Goal: Task Accomplishment & Management: Use online tool/utility

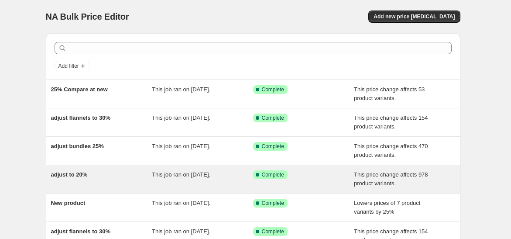
click at [102, 172] on div "adjust to 20%" at bounding box center [101, 178] width 101 height 17
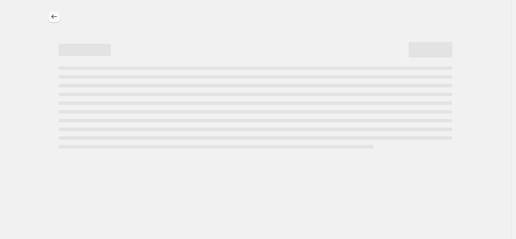
select select "pcap"
select select "no_change"
select select "collection"
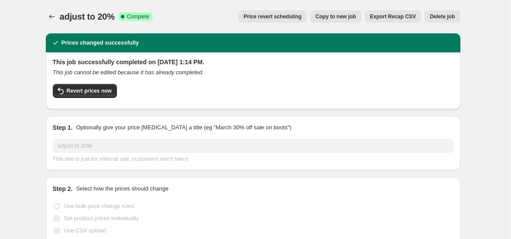
click at [341, 14] on span "Copy to new job" at bounding box center [336, 16] width 41 height 7
select select "pcap"
select select "no_change"
select select "collection"
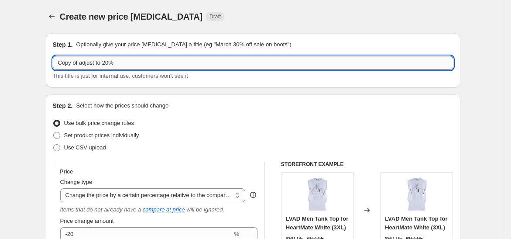
click at [110, 62] on input "Copy of adjust to 20%" at bounding box center [253, 63] width 401 height 14
click at [82, 61] on input "Copy of adjust to 25%" at bounding box center [253, 63] width 401 height 14
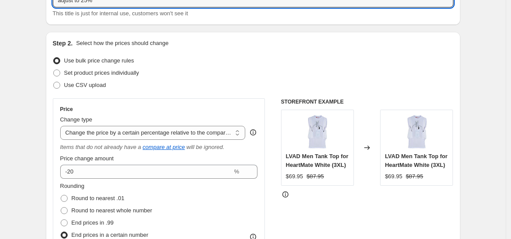
scroll to position [97, 0]
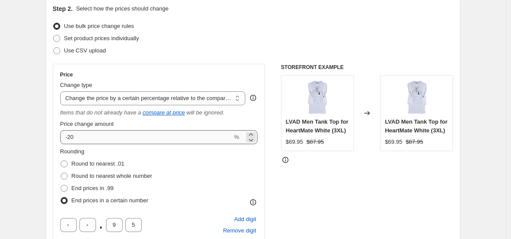
type input "adjust to 25%"
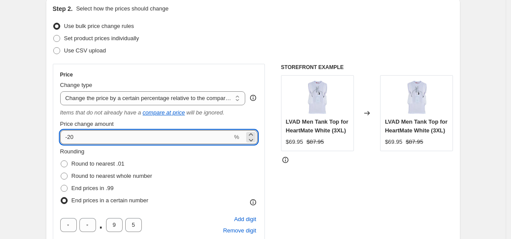
click at [85, 141] on input "-20" at bounding box center [146, 137] width 172 height 14
type input "-25"
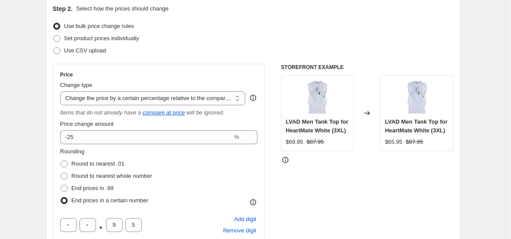
click at [129, 120] on div "Price change amount" at bounding box center [159, 124] width 198 height 9
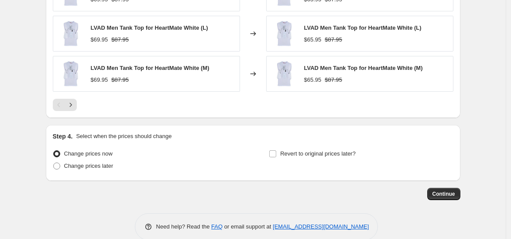
scroll to position [793, 0]
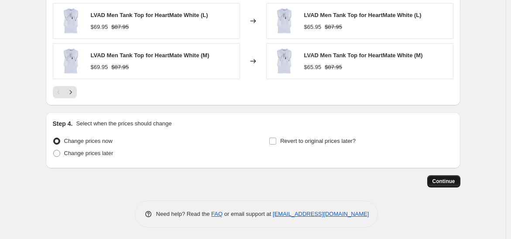
click at [436, 178] on span "Continue" at bounding box center [444, 181] width 23 height 7
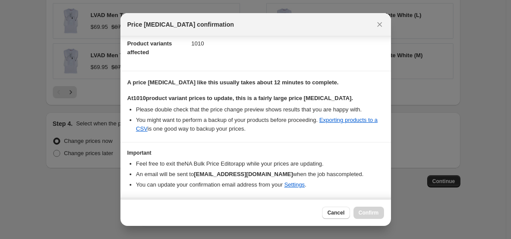
scroll to position [131, 0]
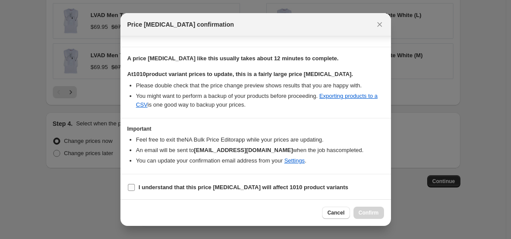
click at [191, 184] on b "I understand that this price [MEDICAL_DATA] will affect 1010 product variants" at bounding box center [244, 187] width 210 height 7
click at [135, 184] on input "I understand that this price [MEDICAL_DATA] will affect 1010 product variants" at bounding box center [131, 187] width 7 height 7
checkbox input "true"
click at [369, 214] on span "Confirm" at bounding box center [369, 212] width 20 height 7
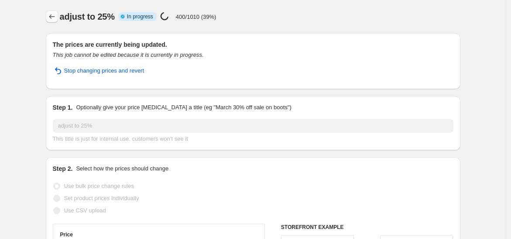
click at [53, 16] on icon "Price change jobs" at bounding box center [52, 16] width 9 height 9
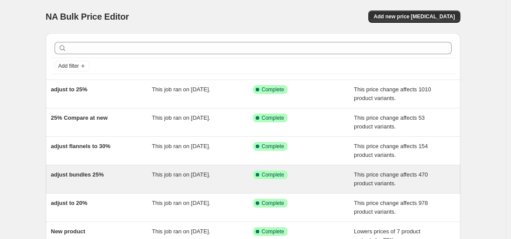
click at [106, 180] on div "adjust bundles 25%" at bounding box center [101, 178] width 101 height 17
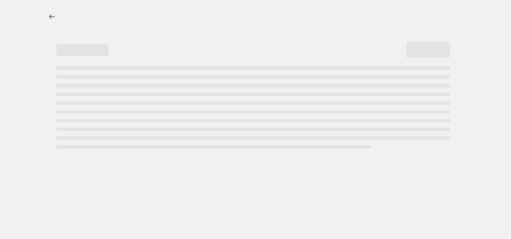
select select "pcap"
select select "no_change"
select select "collection"
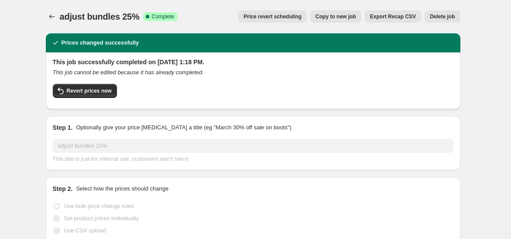
click at [332, 13] on button "Copy to new job" at bounding box center [335, 16] width 51 height 12
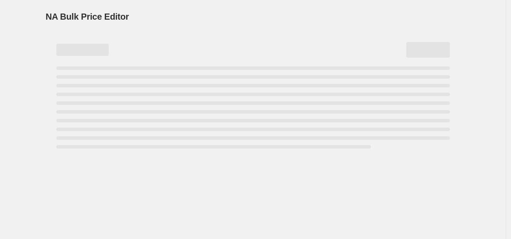
select select "pcap"
select select "no_change"
select select "collection"
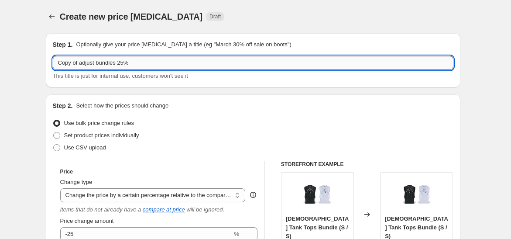
drag, startPoint x: 120, startPoint y: 63, endPoint x: 124, endPoint y: 61, distance: 4.9
click at [124, 61] on input "Copy of adjust bundles 25%" at bounding box center [253, 63] width 401 height 14
click at [83, 63] on input "Copy of adjust bundles 30%" at bounding box center [253, 63] width 401 height 14
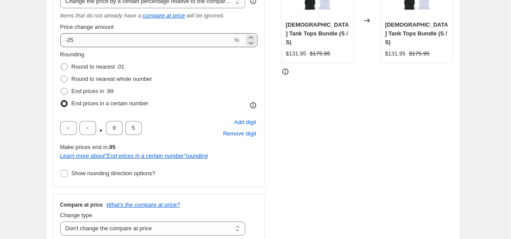
type input "adjust bundles 30%"
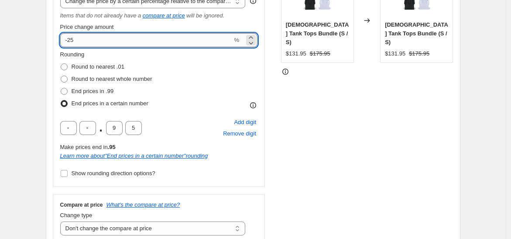
drag, startPoint x: 71, startPoint y: 41, endPoint x: 83, endPoint y: 39, distance: 12.9
click at [83, 39] on input "-25" at bounding box center [146, 40] width 172 height 14
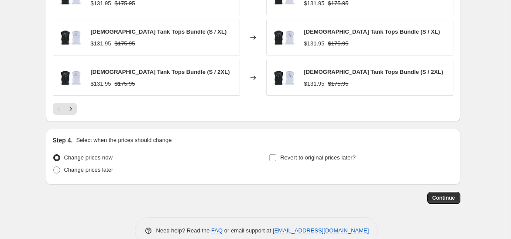
scroll to position [793, 0]
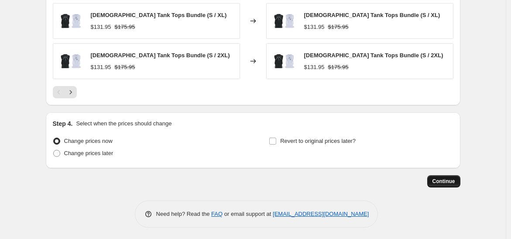
type input "-30"
click at [437, 179] on span "Continue" at bounding box center [444, 181] width 23 height 7
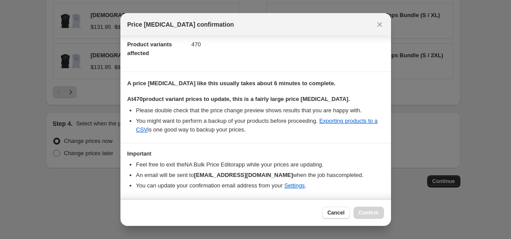
scroll to position [131, 0]
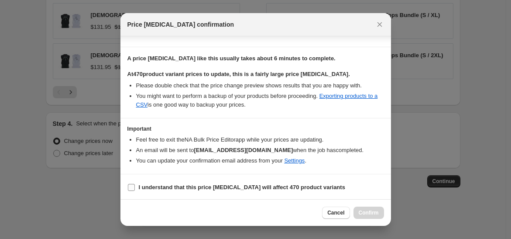
click at [247, 184] on b "I understand that this price [MEDICAL_DATA] will affect 470 product variants" at bounding box center [242, 187] width 207 height 7
click at [135, 184] on input "I understand that this price [MEDICAL_DATA] will affect 470 product variants" at bounding box center [131, 187] width 7 height 7
checkbox input "true"
click at [375, 213] on span "Confirm" at bounding box center [369, 212] width 20 height 7
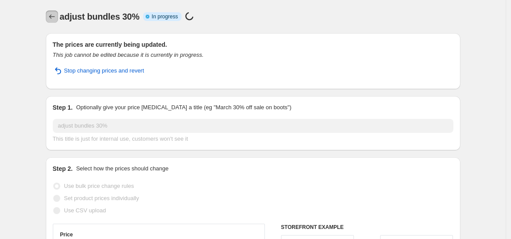
click at [52, 18] on icon "Price change jobs" at bounding box center [52, 16] width 9 height 9
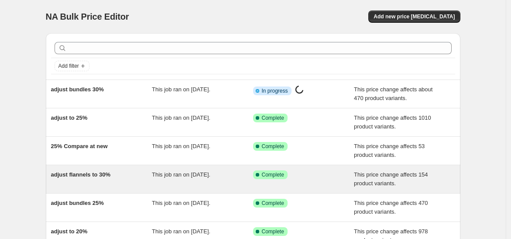
click at [126, 175] on div "adjust flannels to 30%" at bounding box center [101, 178] width 101 height 17
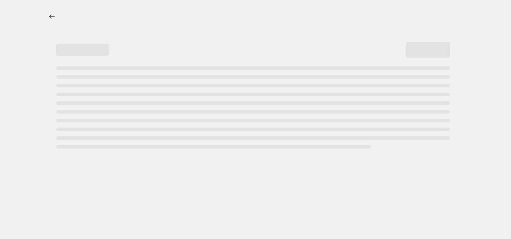
select select "pcap"
select select "no_change"
select select "collection"
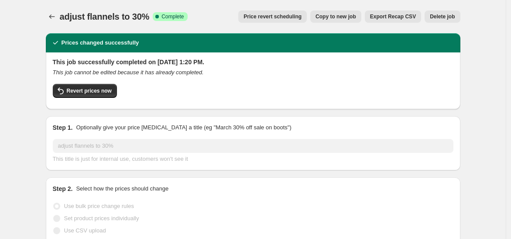
click at [337, 15] on span "Copy to new job" at bounding box center [336, 16] width 41 height 7
select select "pcap"
select select "no_change"
select select "collection"
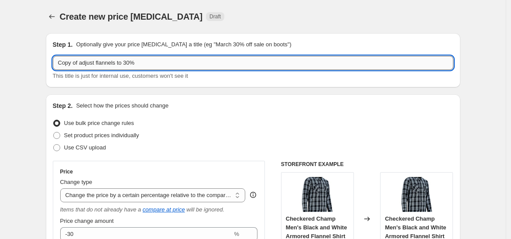
click at [83, 64] on input "Copy of adjust flannels to 30%" at bounding box center [253, 63] width 401 height 14
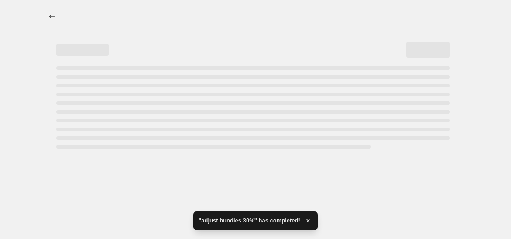
select select "pcap"
select select "no_change"
select select "collection"
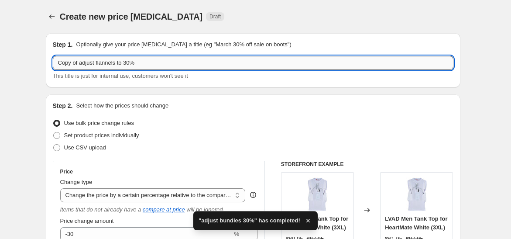
click at [83, 63] on input "Copy of adjust flannels to 30%" at bounding box center [253, 63] width 401 height 14
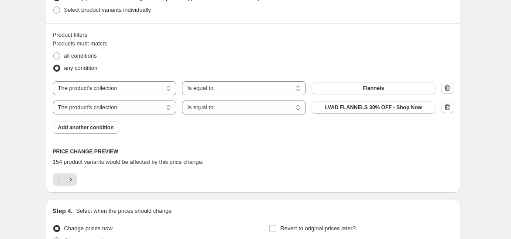
scroll to position [612, 0]
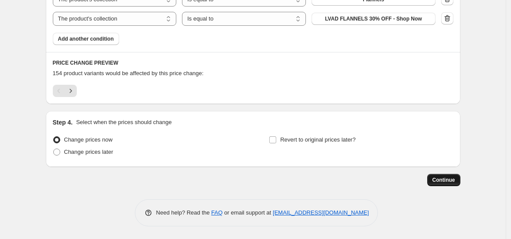
type input "adjust flannels to 30%"
click at [453, 181] on span "Continue" at bounding box center [444, 179] width 23 height 7
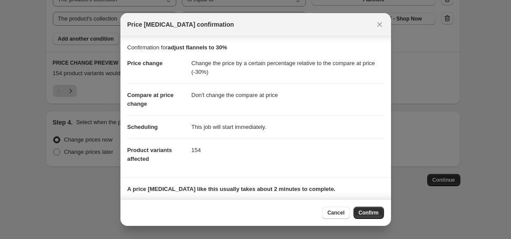
scroll to position [56, 0]
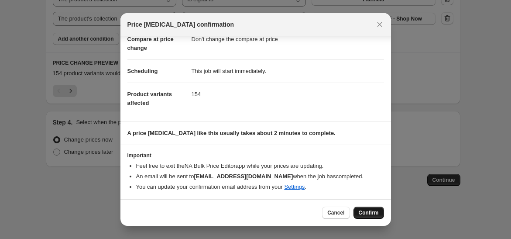
click at [373, 210] on span "Confirm" at bounding box center [369, 212] width 20 height 7
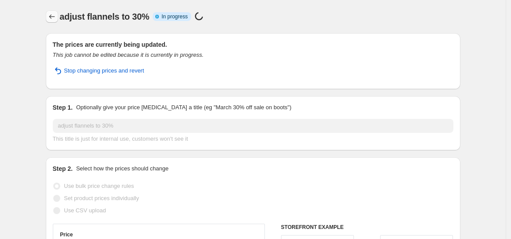
click at [56, 17] on icon "Price change jobs" at bounding box center [52, 16] width 9 height 9
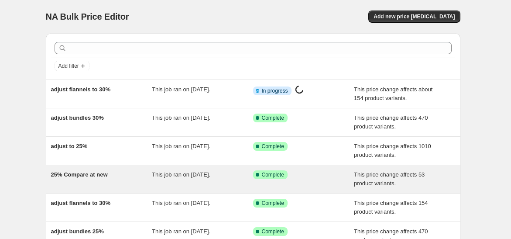
click at [134, 179] on div "25% Compare at new" at bounding box center [101, 178] width 101 height 17
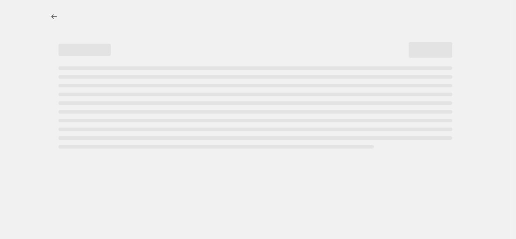
select select "pcap"
select select "no_change"
select select "collection"
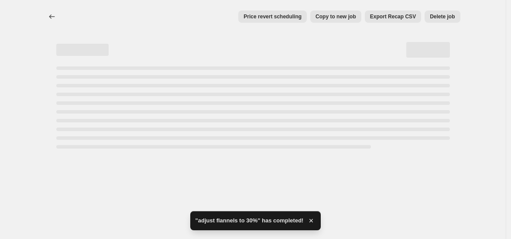
select select "pcap"
select select "no_change"
select select "collection"
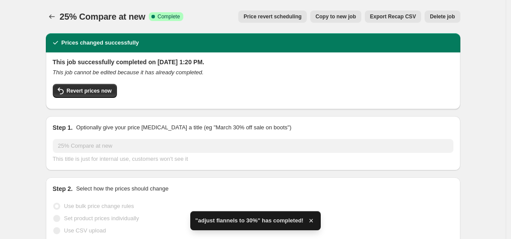
click at [346, 15] on span "Copy to new job" at bounding box center [336, 16] width 41 height 7
select select "pcap"
select select "no_change"
select select "collection"
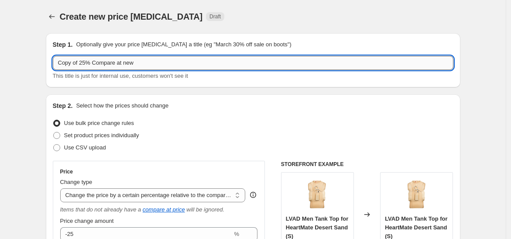
click at [81, 62] on input "Copy of 25% Compare at new" at bounding box center [253, 63] width 401 height 14
click at [81, 62] on input "25% Compare at new" at bounding box center [253, 63] width 401 height 14
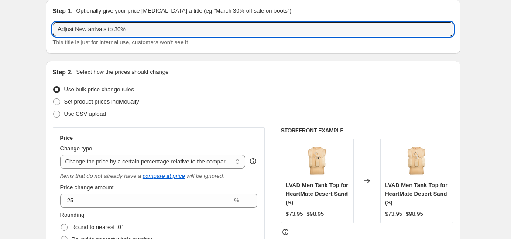
scroll to position [48, 0]
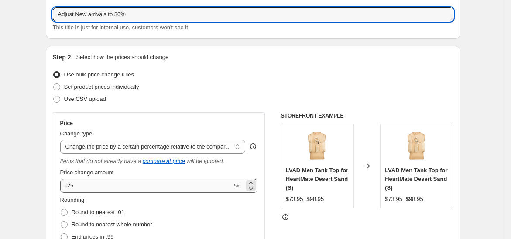
type input "Adjust New arrivals to 30%"
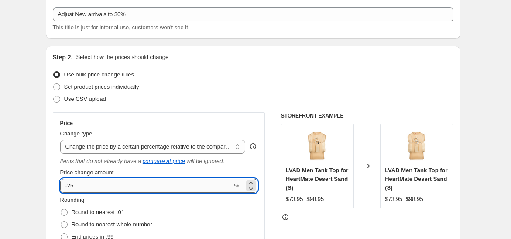
drag, startPoint x: 70, startPoint y: 183, endPoint x: 79, endPoint y: 186, distance: 9.3
click at [79, 186] on input "-25" at bounding box center [146, 186] width 172 height 14
type input "-30"
click at [172, 111] on div "Step 2. Select how the prices should change Use bulk price change rules Set pro…" at bounding box center [253, 230] width 401 height 355
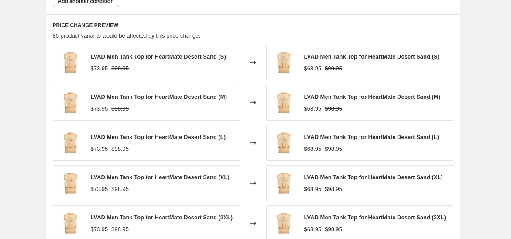
scroll to position [793, 0]
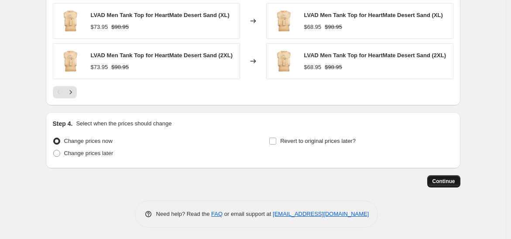
click at [434, 178] on button "Continue" at bounding box center [443, 181] width 33 height 12
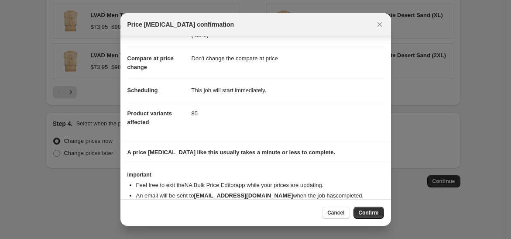
scroll to position [56, 0]
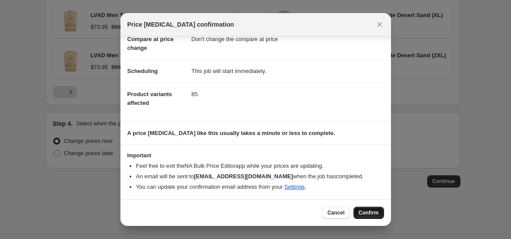
click at [367, 217] on button "Confirm" at bounding box center [369, 213] width 31 height 12
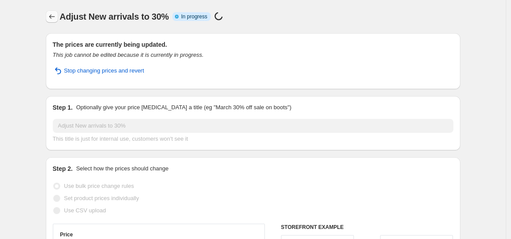
click at [52, 16] on icon "Price change jobs" at bounding box center [52, 16] width 6 height 4
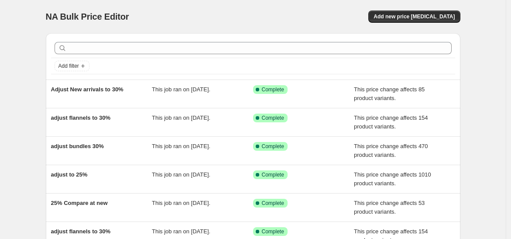
click at [24, 121] on div "NA Bulk Price Editor. This page is ready NA Bulk Price Editor Add new price [ME…" at bounding box center [253, 225] width 506 height 450
click at [197, 10] on div "NA Bulk Price Editor" at bounding box center [146, 16] width 200 height 12
click at [128, 15] on span "NA Bulk Price Editor" at bounding box center [87, 17] width 83 height 10
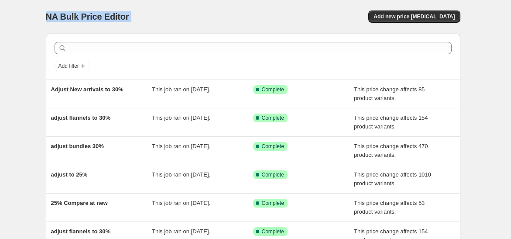
click at [259, 10] on div "NA Bulk Price Editor. This page is ready NA Bulk Price Editor Add new price [ME…" at bounding box center [253, 16] width 415 height 33
